Goal: Task Accomplishment & Management: Manage account settings

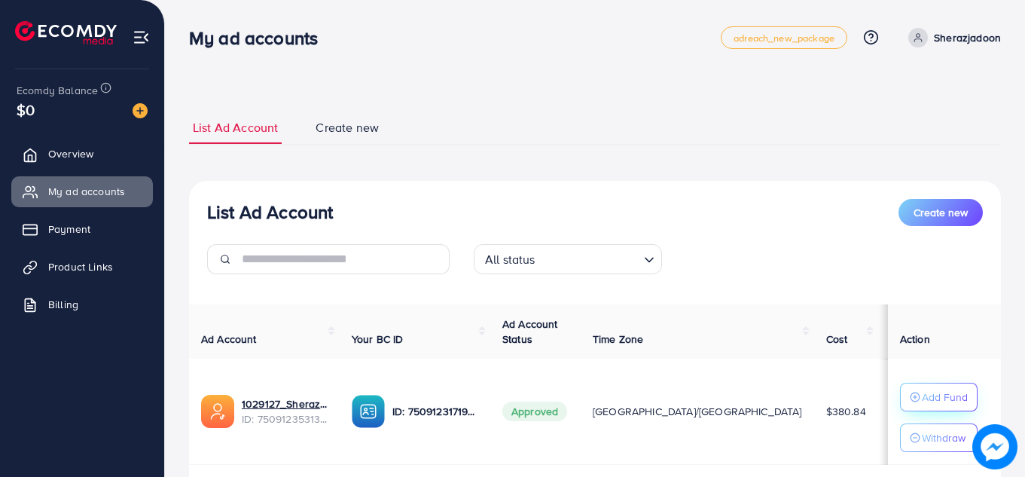
click at [910, 396] on icon "button" at bounding box center [915, 397] width 11 height 11
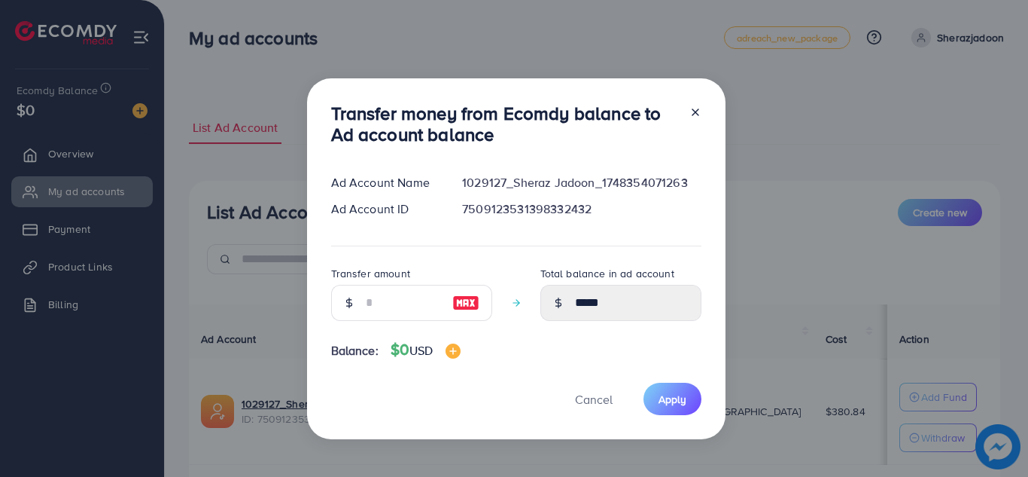
click at [698, 114] on icon at bounding box center [696, 112] width 12 height 12
